Goal: Check status: Check status

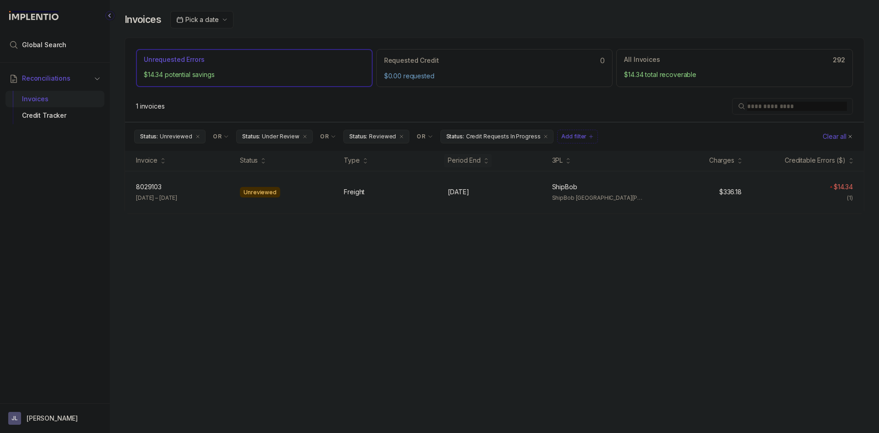
click at [517, 201] on div "8029103 8029103 Jul 19 – Jul 19, 2025 Unreviewed Freight Jul 19, 2025 Jul 19, 2…" at bounding box center [494, 192] width 739 height 43
click at [430, 194] on div "Freight" at bounding box center [390, 191] width 93 height 9
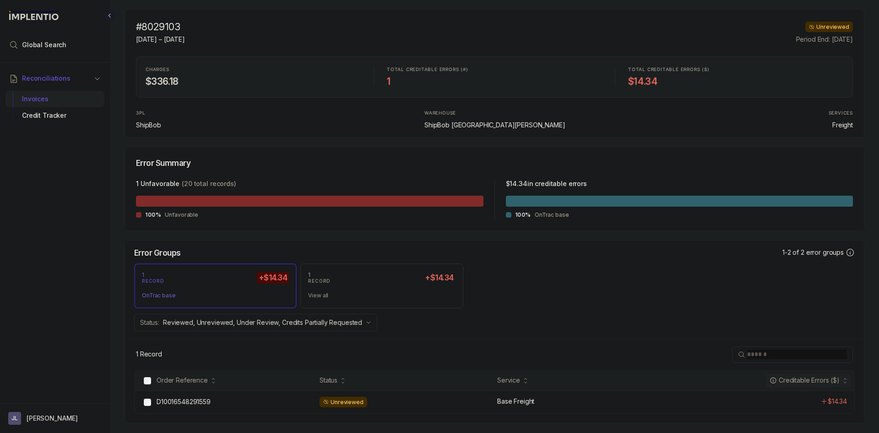
scroll to position [80, 0]
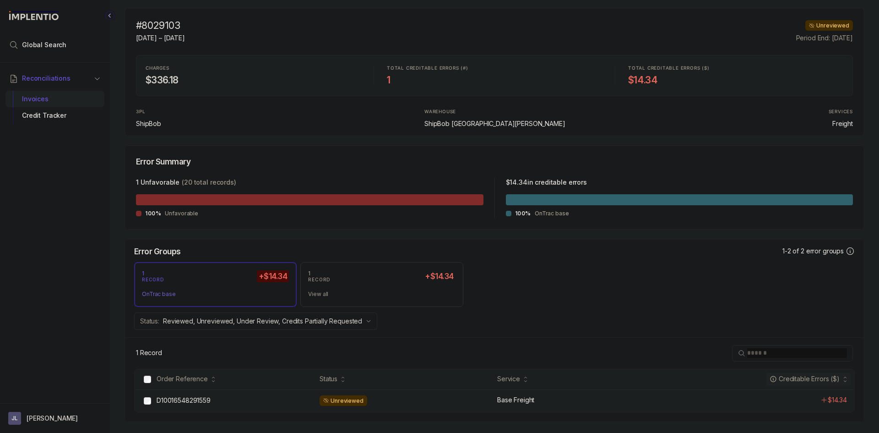
click at [348, 395] on div "Unreviewed" at bounding box center [344, 400] width 48 height 11
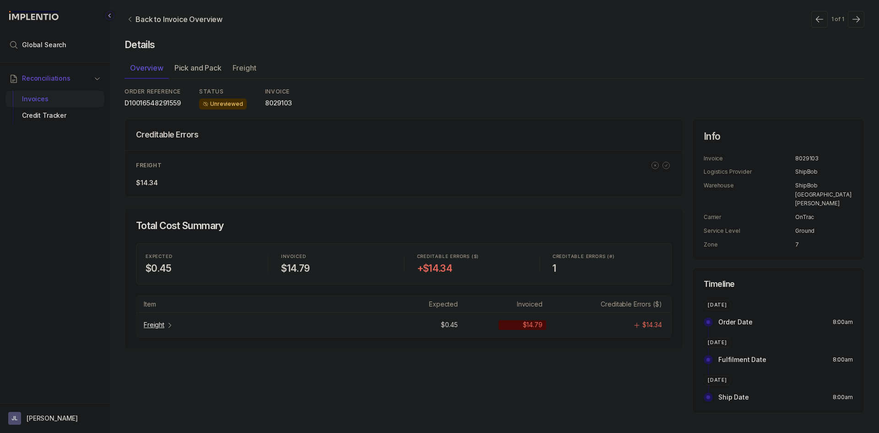
click at [578, 328] on td "$14.79" at bounding box center [539, 324] width 88 height 9
click at [164, 332] on tr "Freight $0.45 $14.79 $14.34" at bounding box center [403, 324] width 535 height 24
click at [164, 326] on div "Freight" at bounding box center [159, 324] width 30 height 9
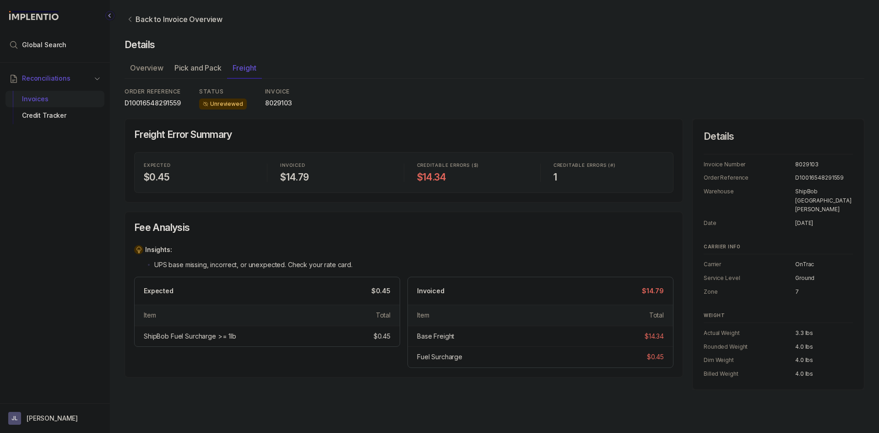
click at [155, 102] on p "D10016548291559" at bounding box center [153, 102] width 56 height 9
copy p "D10016548291559"
